Goal: Task Accomplishment & Management: Use online tool/utility

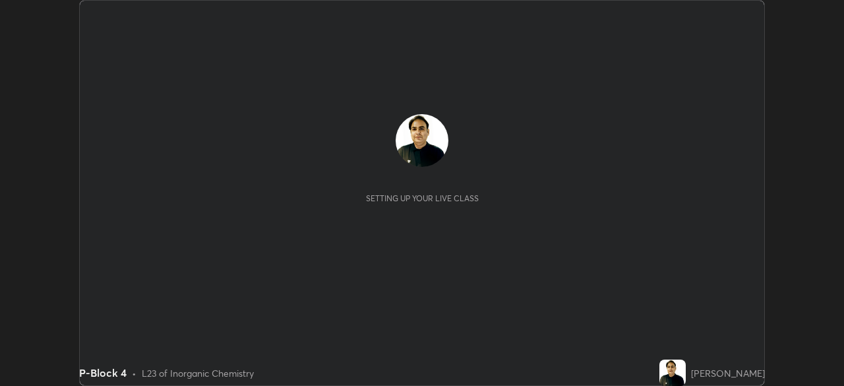
scroll to position [386, 844]
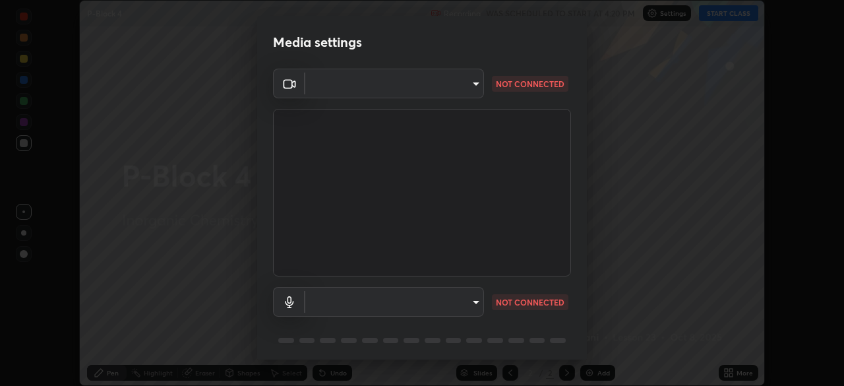
type input "7756d0bd8bc0017cc94789a9a07c49678ac1ef503c39391d0f6dd355ef569251"
click at [402, 301] on body "Erase all P-Block 4 Recording WAS SCHEDULED TO START AT 4:20 PM Settings START …" at bounding box center [422, 193] width 844 height 386
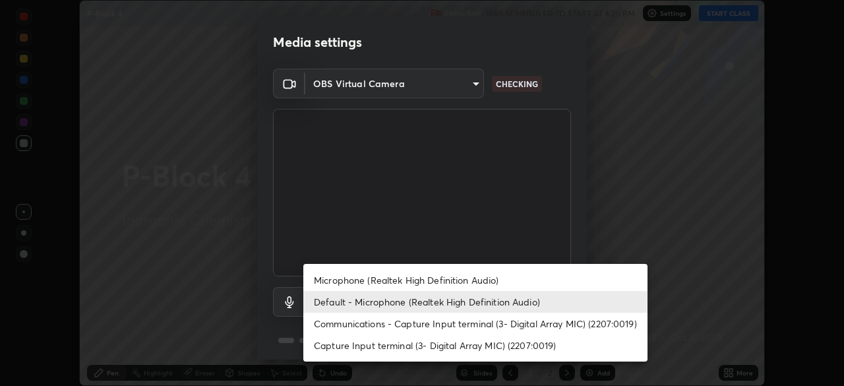
click at [408, 337] on li "Capture Input terminal (3- Digital Array MIC) (2207:0019)" at bounding box center [475, 345] width 344 height 22
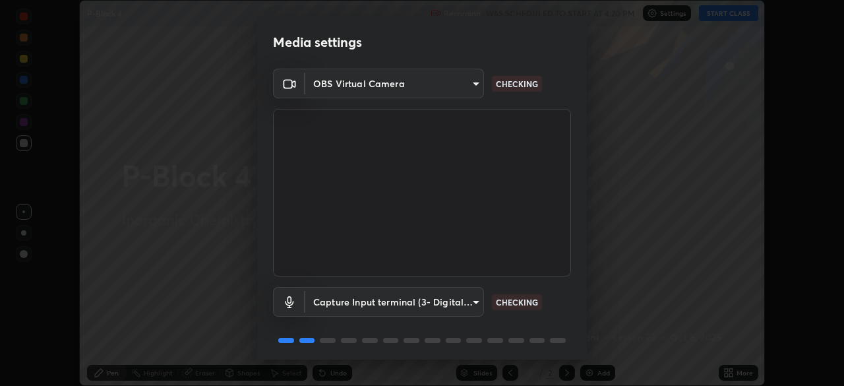
click at [377, 298] on body "Erase all P-Block 4 Recording WAS SCHEDULED TO START AT 4:20 PM Settings START …" at bounding box center [422, 193] width 844 height 386
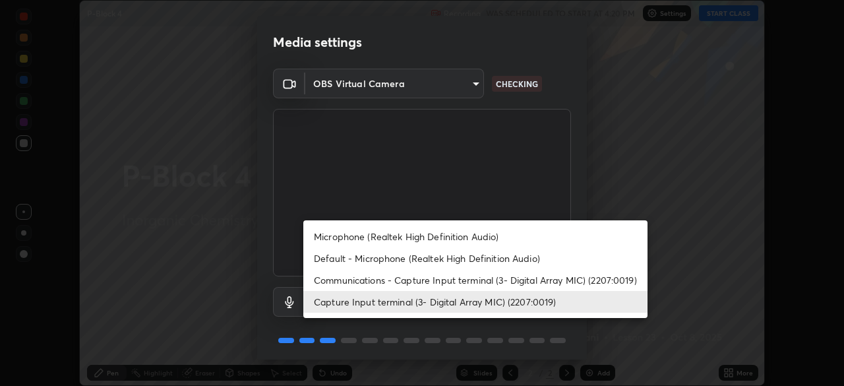
click at [384, 234] on li "Microphone (Realtek High Definition Audio)" at bounding box center [475, 237] width 344 height 22
type input "f178ba88f0715e8f23218a3aa68ac236c3de51dfee679cee8558c5692846692d"
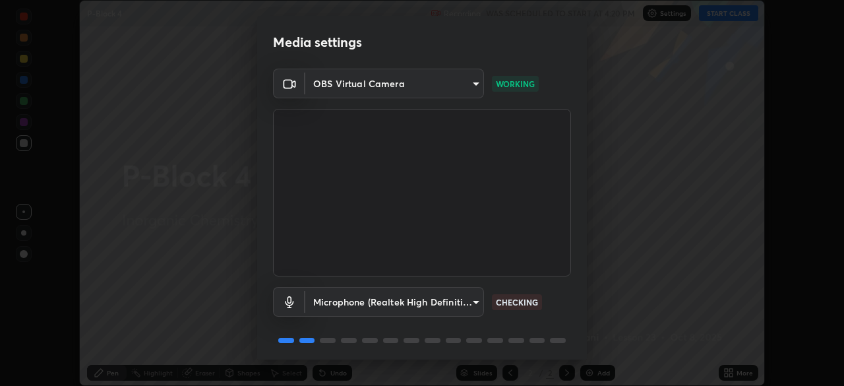
scroll to position [47, 0]
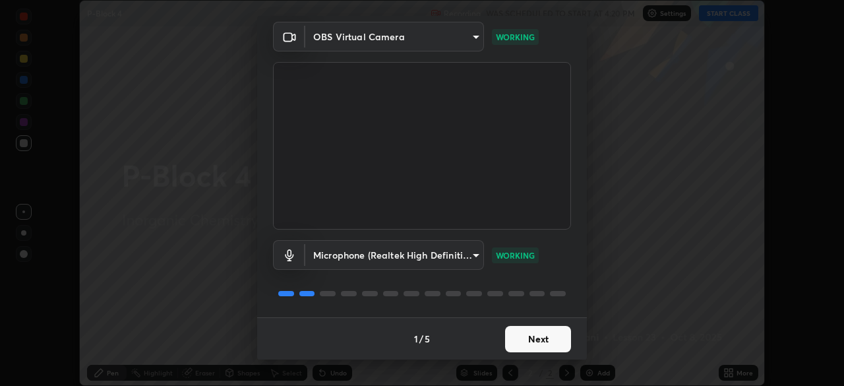
click at [513, 333] on button "Next" at bounding box center [538, 339] width 66 height 26
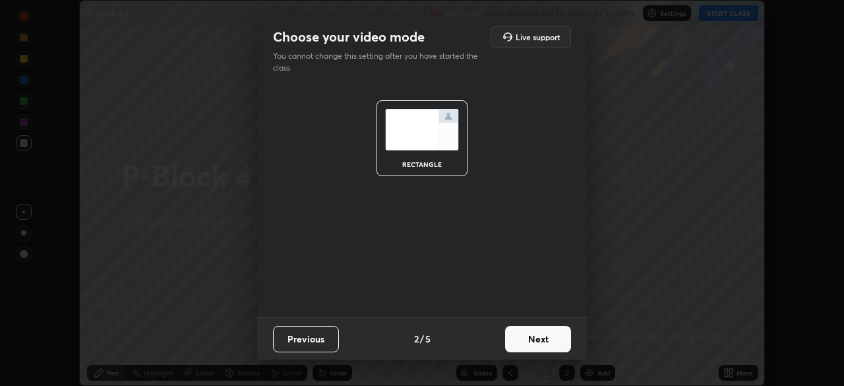
click at [519, 341] on button "Next" at bounding box center [538, 339] width 66 height 26
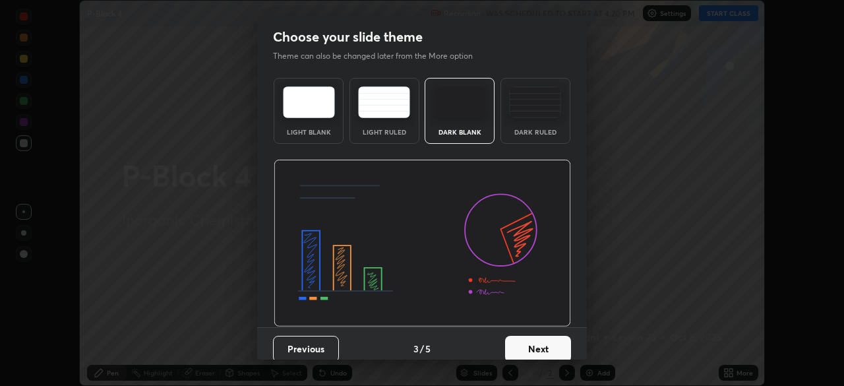
click at [528, 343] on button "Next" at bounding box center [538, 349] width 66 height 26
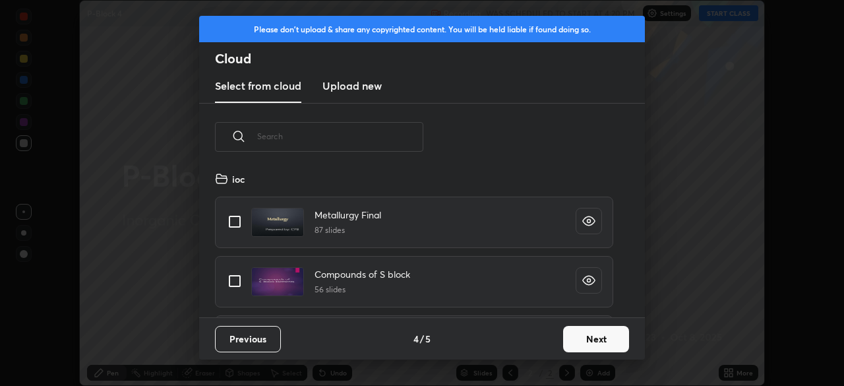
scroll to position [146, 424]
click at [315, 139] on input "text" at bounding box center [340, 136] width 166 height 56
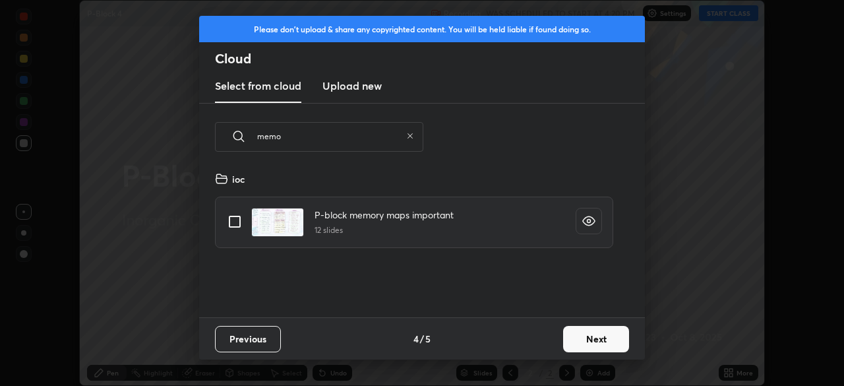
type input "memo"
click at [241, 218] on input "grid" at bounding box center [235, 222] width 28 height 28
checkbox input "true"
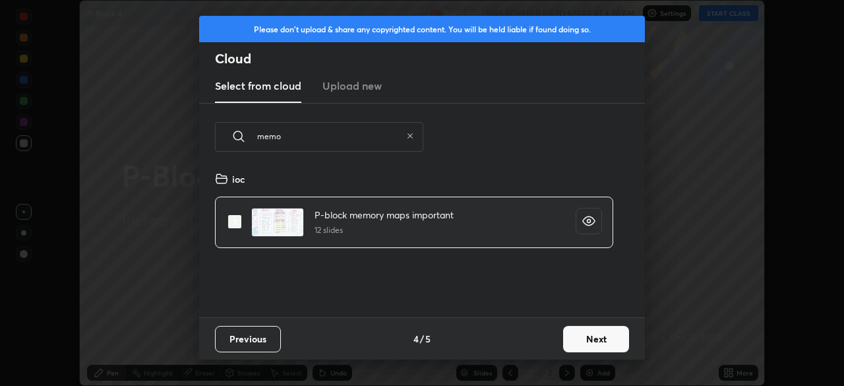
click at [573, 332] on button "Next" at bounding box center [596, 339] width 66 height 26
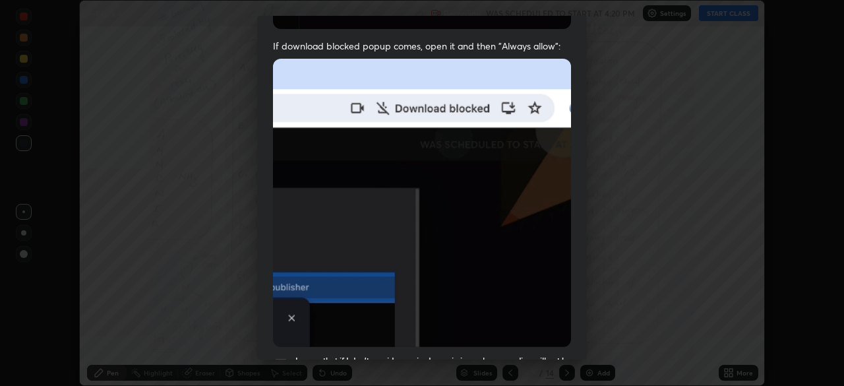
scroll to position [272, 0]
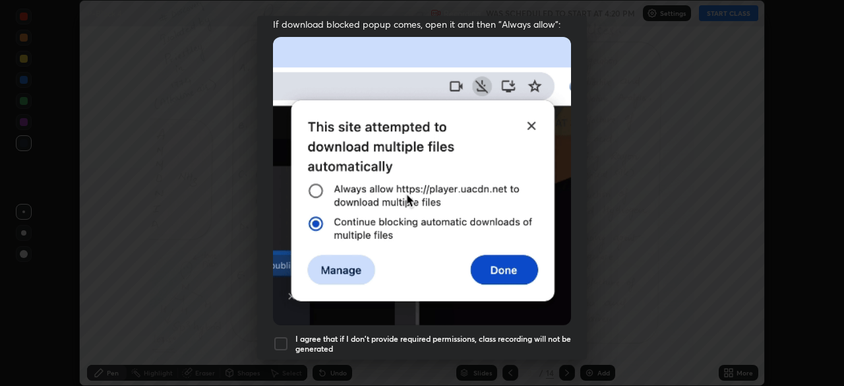
click at [288, 336] on div at bounding box center [281, 344] width 16 height 16
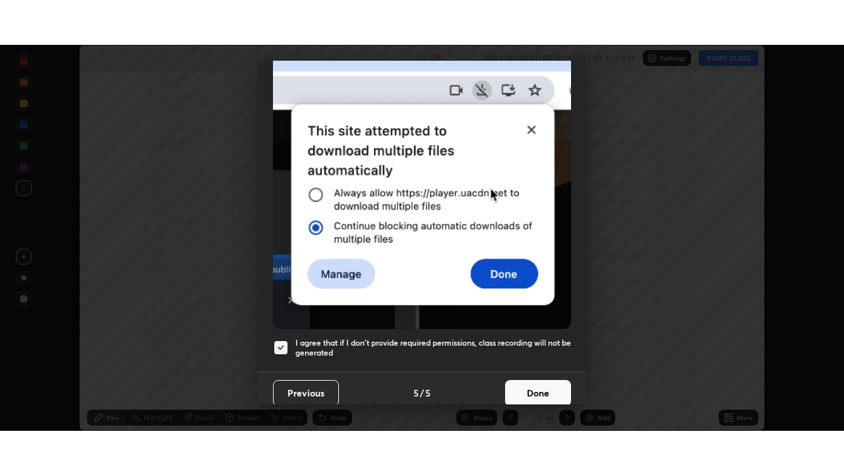
scroll to position [316, 0]
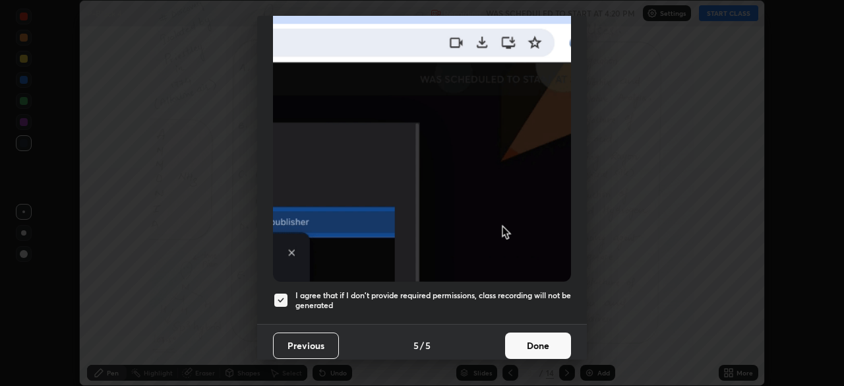
click at [548, 332] on button "Done" at bounding box center [538, 345] width 66 height 26
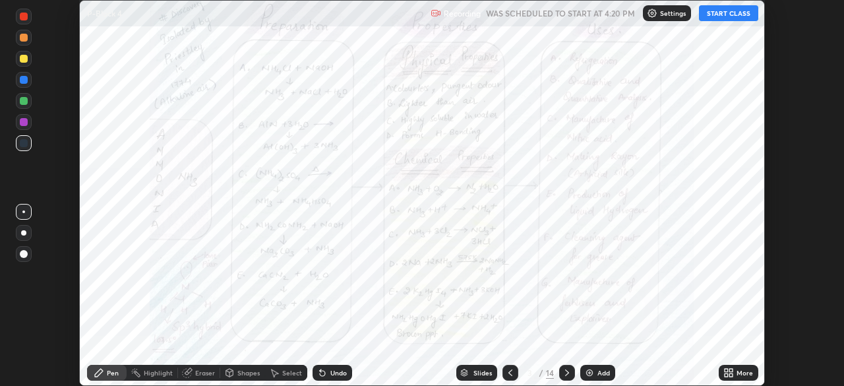
click at [731, 370] on icon at bounding box center [731, 370] width 3 height 3
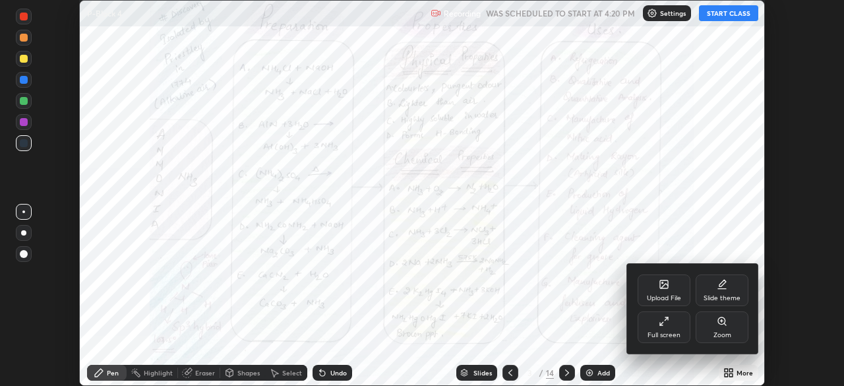
click at [653, 335] on div "Full screen" at bounding box center [664, 335] width 33 height 7
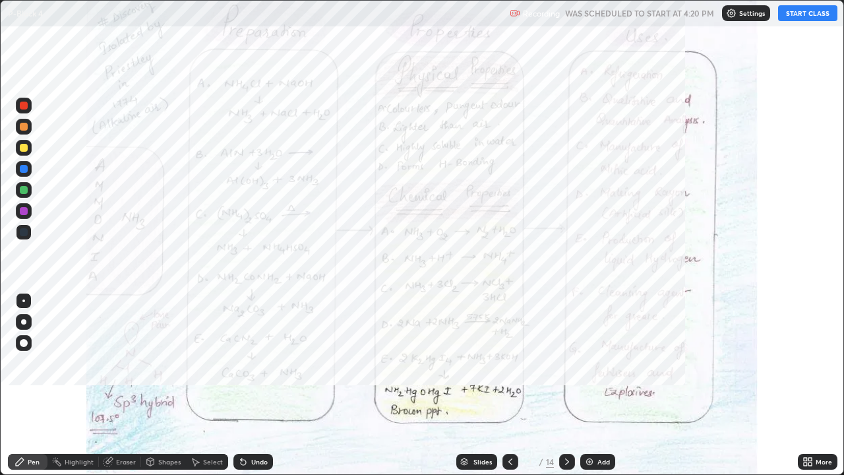
scroll to position [475, 844]
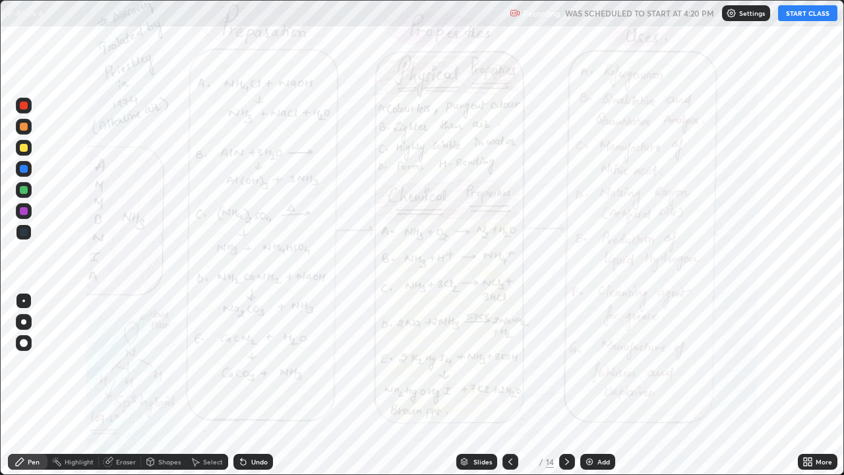
click at [509, 385] on icon at bounding box center [510, 462] width 11 height 11
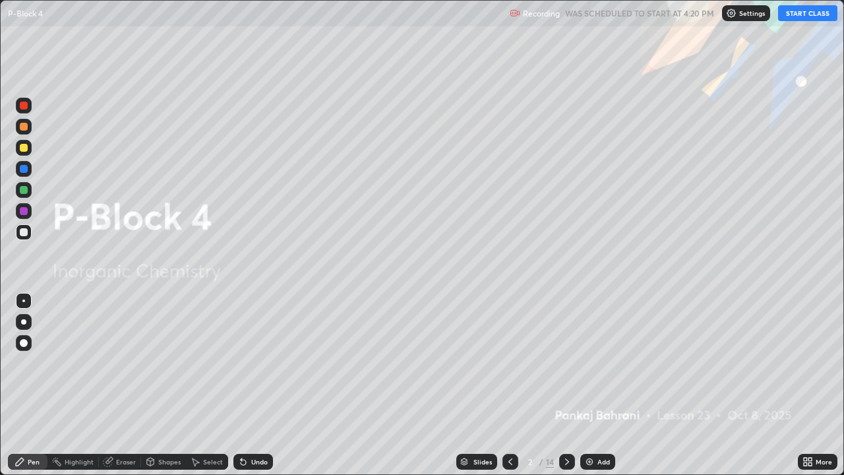
click at [482, 385] on div "Slides" at bounding box center [483, 461] width 18 height 7
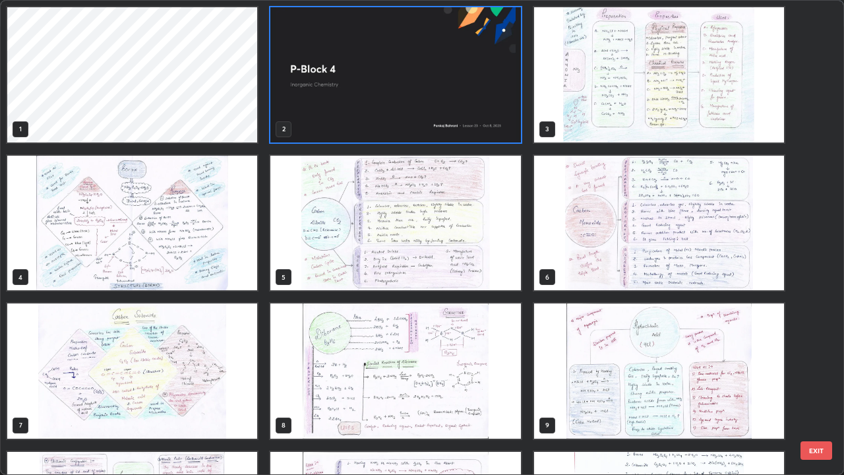
scroll to position [470, 836]
click at [495, 120] on img "grid" at bounding box center [395, 74] width 250 height 135
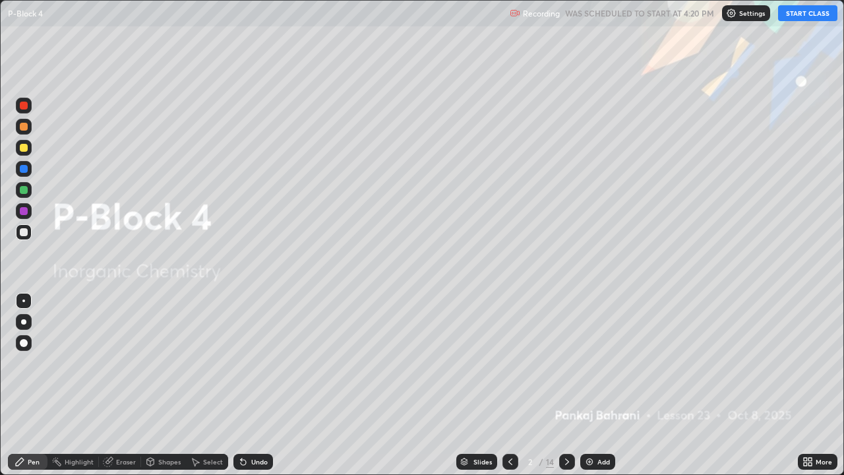
click at [600, 385] on div "Add" at bounding box center [604, 461] width 13 height 7
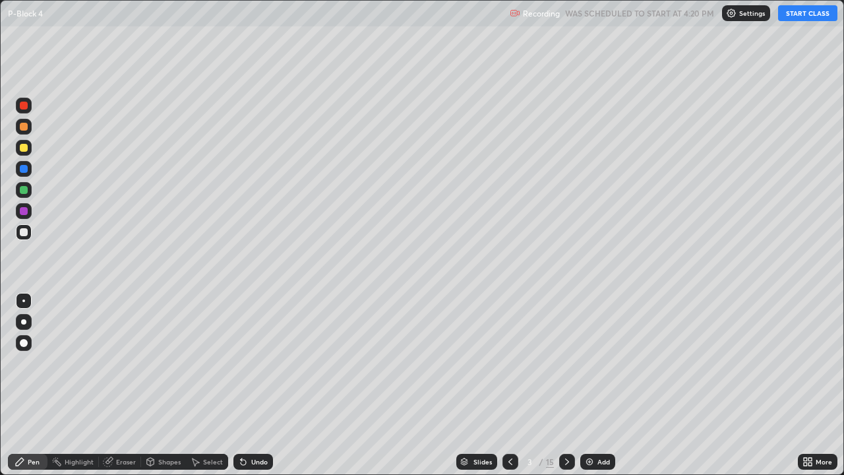
click at [798, 10] on button "START CLASS" at bounding box center [807, 13] width 59 height 16
click at [798, 18] on button "START CLASS" at bounding box center [807, 13] width 59 height 16
click at [607, 385] on div "Add" at bounding box center [604, 461] width 13 height 7
click at [505, 385] on icon at bounding box center [510, 462] width 11 height 11
click at [165, 385] on div "Shapes" at bounding box center [169, 461] width 22 height 7
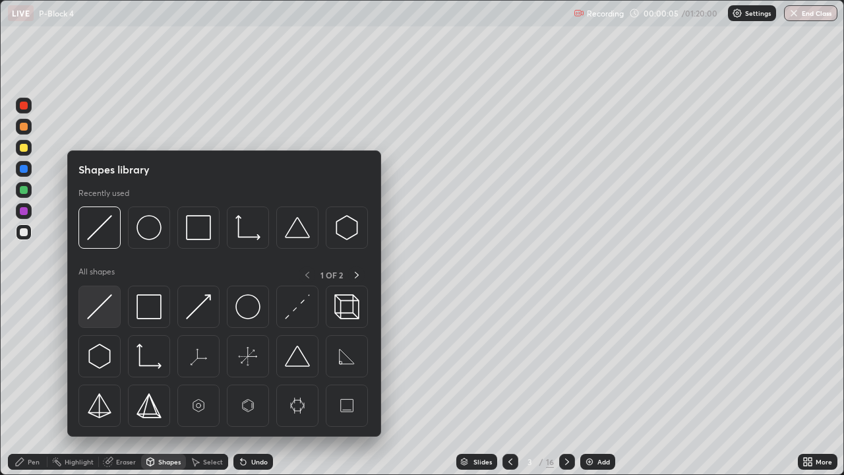
click at [104, 311] on img at bounding box center [99, 306] width 25 height 25
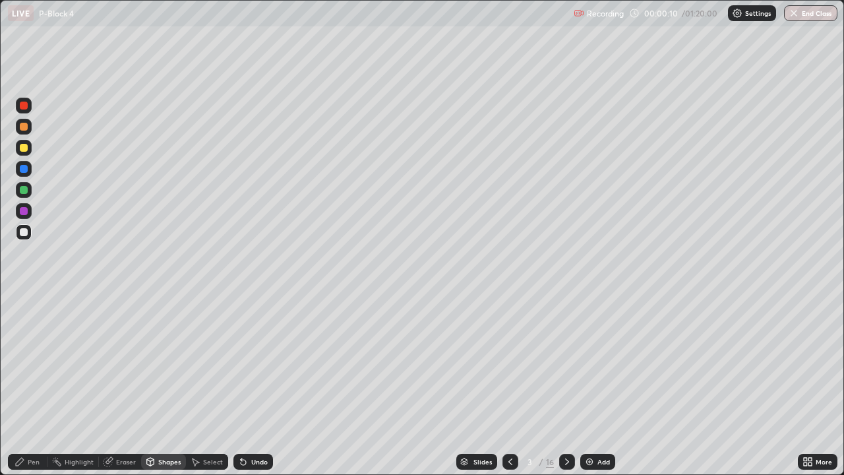
click at [25, 151] on div at bounding box center [24, 148] width 8 height 8
click at [40, 385] on div "Pen" at bounding box center [28, 462] width 40 height 16
click at [25, 234] on div at bounding box center [24, 232] width 8 height 8
click at [30, 191] on div at bounding box center [24, 190] width 16 height 16
click at [30, 128] on div at bounding box center [24, 127] width 16 height 16
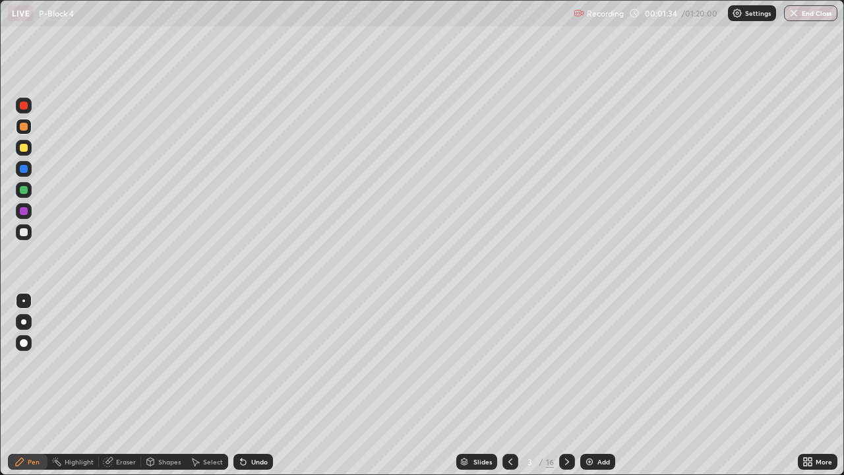
click at [28, 234] on div at bounding box center [24, 232] width 16 height 16
click at [26, 108] on div at bounding box center [24, 106] width 8 height 8
click at [29, 232] on div at bounding box center [24, 232] width 16 height 16
click at [26, 106] on div at bounding box center [24, 106] width 8 height 8
click at [25, 232] on div at bounding box center [24, 232] width 8 height 8
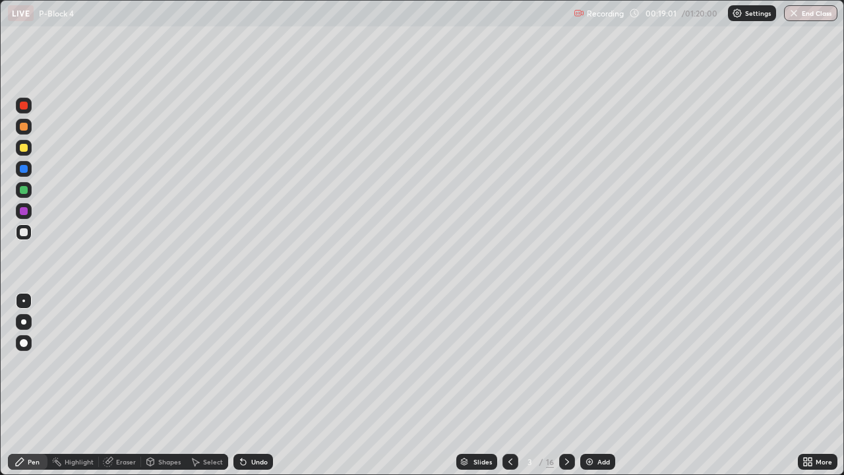
click at [604, 385] on div "Add" at bounding box center [604, 461] width 13 height 7
click at [28, 152] on div at bounding box center [24, 148] width 16 height 16
click at [30, 235] on div at bounding box center [24, 232] width 16 height 16
click at [612, 385] on div "Slides 4 / 17 Add" at bounding box center [535, 462] width 525 height 26
click at [587, 385] on img at bounding box center [589, 462] width 11 height 11
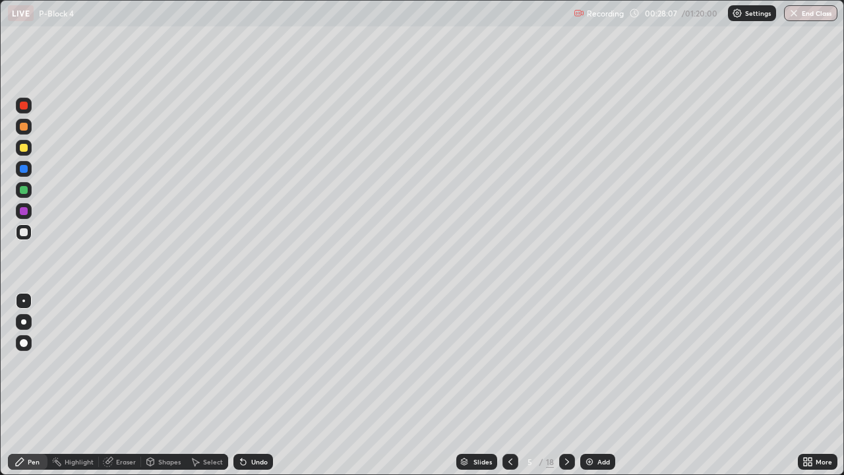
click at [29, 149] on div at bounding box center [24, 148] width 16 height 16
click at [598, 385] on div "Add" at bounding box center [604, 461] width 13 height 7
click at [29, 236] on div at bounding box center [24, 232] width 16 height 16
